Goal: Transaction & Acquisition: Purchase product/service

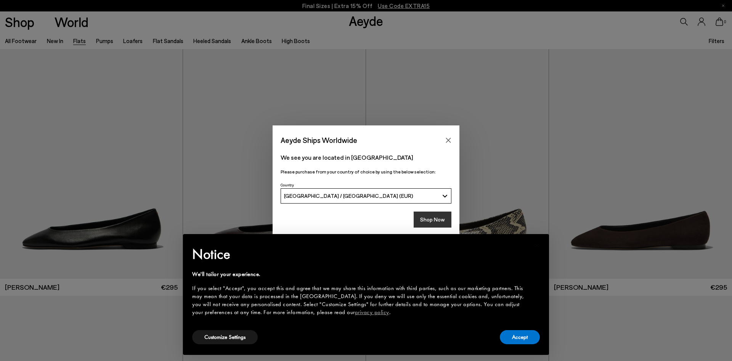
click at [437, 222] on button "Shop Now" at bounding box center [433, 220] width 38 height 16
click at [451, 142] on icon "Close" at bounding box center [448, 140] width 6 height 6
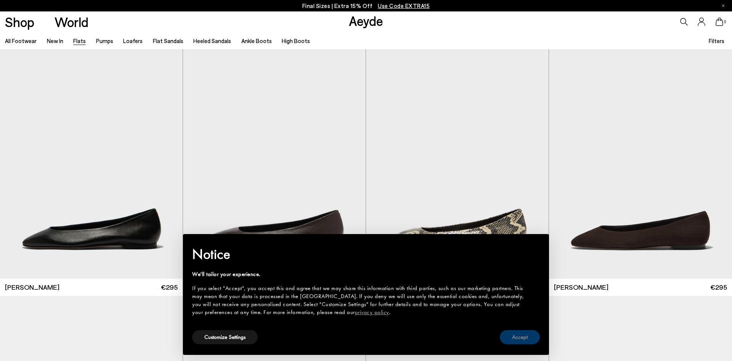
click at [522, 335] on button "Accept" at bounding box center [520, 337] width 40 height 14
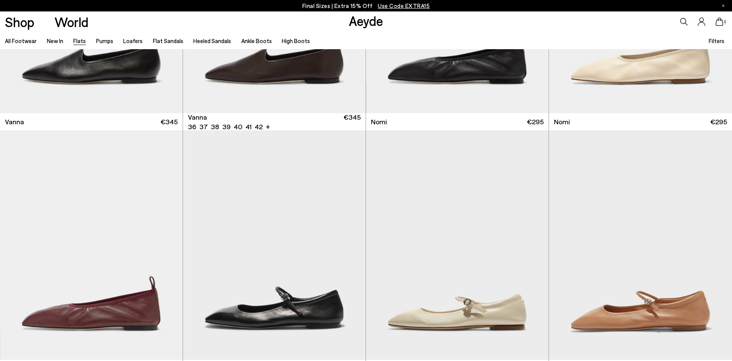
scroll to position [428, 0]
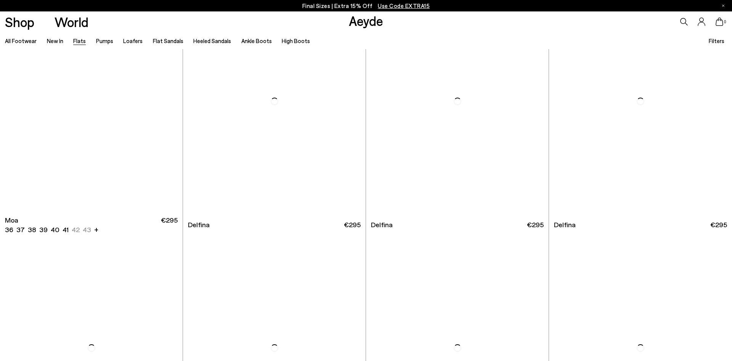
scroll to position [1906, 0]
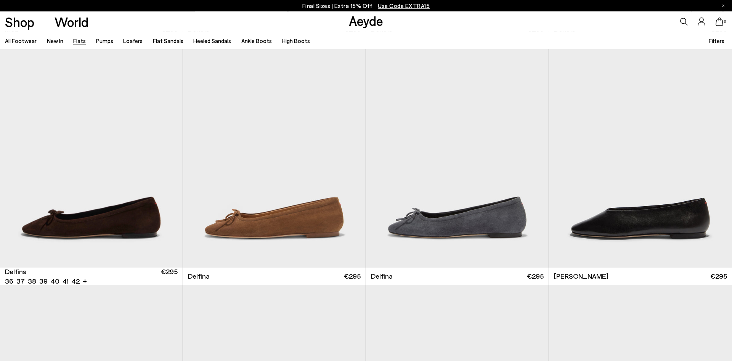
scroll to position [2023, 0]
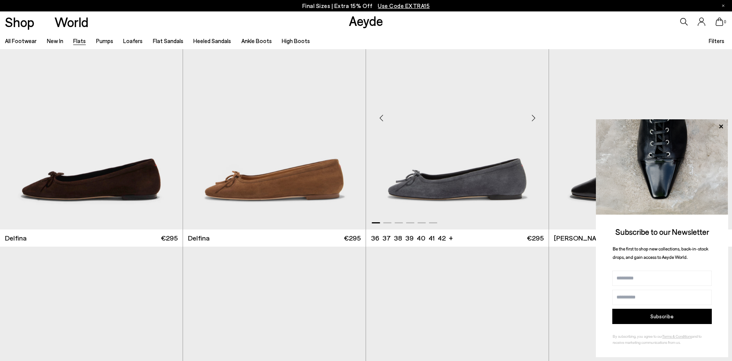
click at [473, 198] on img "1 / 6" at bounding box center [457, 115] width 183 height 230
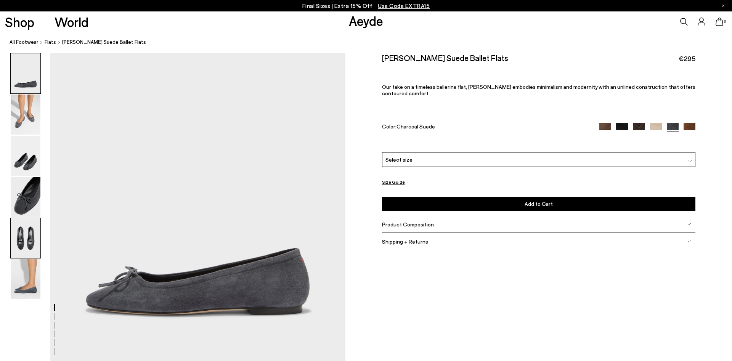
click at [24, 248] on img at bounding box center [26, 238] width 30 height 40
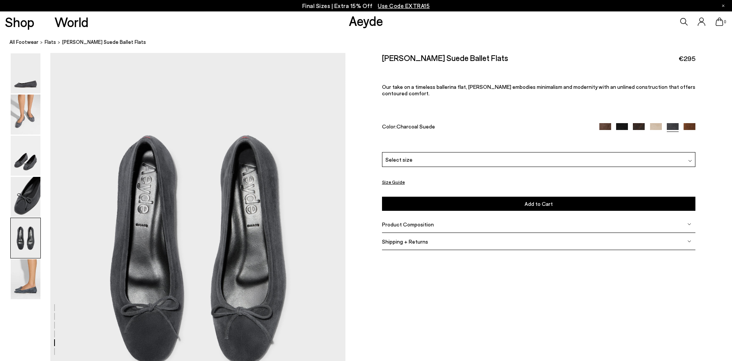
scroll to position [1494, 0]
click at [685, 159] on div "Select size" at bounding box center [539, 159] width 314 height 15
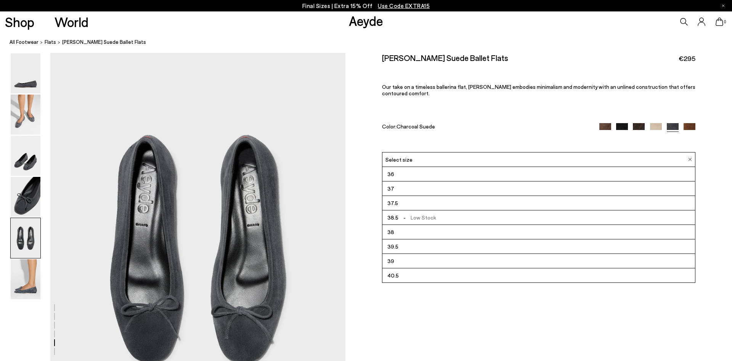
click at [417, 220] on span "- Low Stock" at bounding box center [418, 218] width 38 height 10
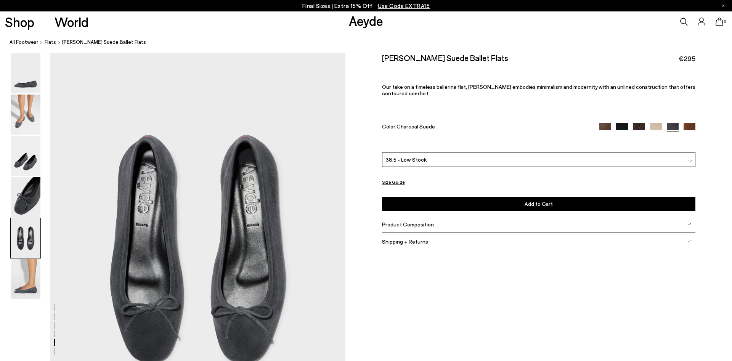
click at [388, 179] on button "Size Guide" at bounding box center [393, 182] width 23 height 10
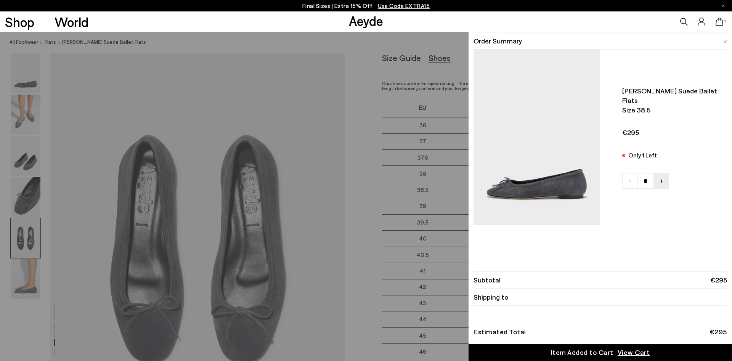
click at [301, 183] on div "Quick Add Color Size View Details Order Summary Delfina suede ballet flats Size…" at bounding box center [366, 196] width 732 height 329
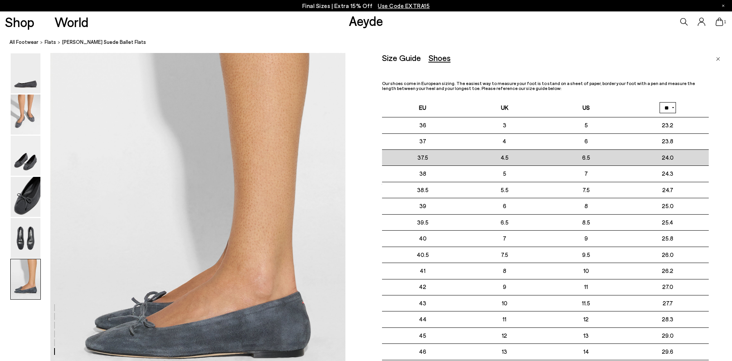
scroll to position [1883, 0]
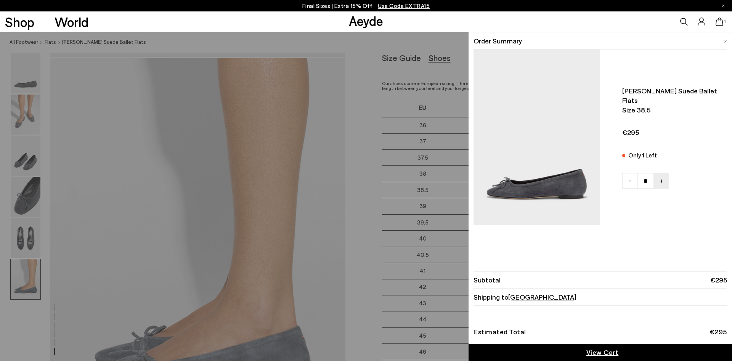
click at [600, 355] on span "View Cart" at bounding box center [603, 353] width 32 height 10
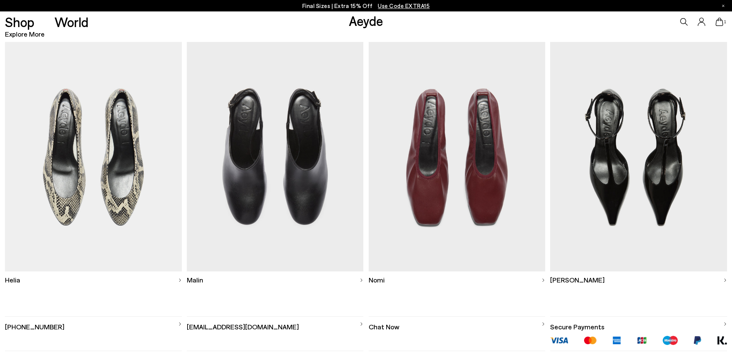
scroll to position [311, 0]
